Goal: Navigation & Orientation: Understand site structure

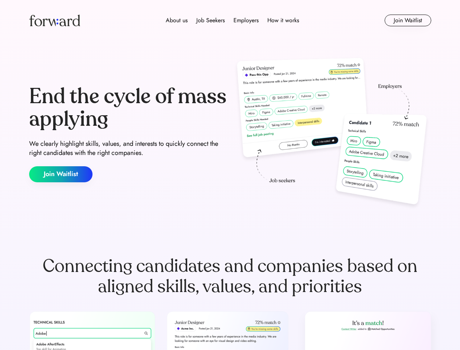
click at [230, 175] on div "End the cycle of mass applying We clearly highlight skills, values, and interes…" at bounding box center [230, 133] width 402 height 157
click at [230, 20] on div "About us Job Seekers Employers How it works" at bounding box center [232, 20] width 287 height 9
click at [55, 20] on img at bounding box center [54, 21] width 51 height 12
click at [232, 20] on div "About us Job Seekers Employers How it works" at bounding box center [232, 20] width 287 height 9
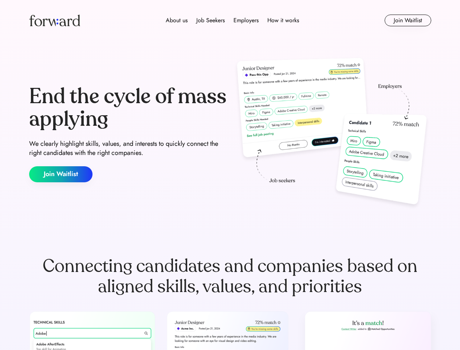
click at [177, 20] on div "About us" at bounding box center [177, 20] width 22 height 9
click at [210, 20] on div "Job Seekers" at bounding box center [210, 20] width 28 height 9
click at [246, 20] on div "Employers" at bounding box center [245, 20] width 25 height 9
click at [283, 20] on div "How it works" at bounding box center [283, 20] width 32 height 9
click at [407, 20] on button "Join Waitlist" at bounding box center [408, 21] width 47 height 12
